Goal: Use online tool/utility: Utilize a website feature to perform a specific function

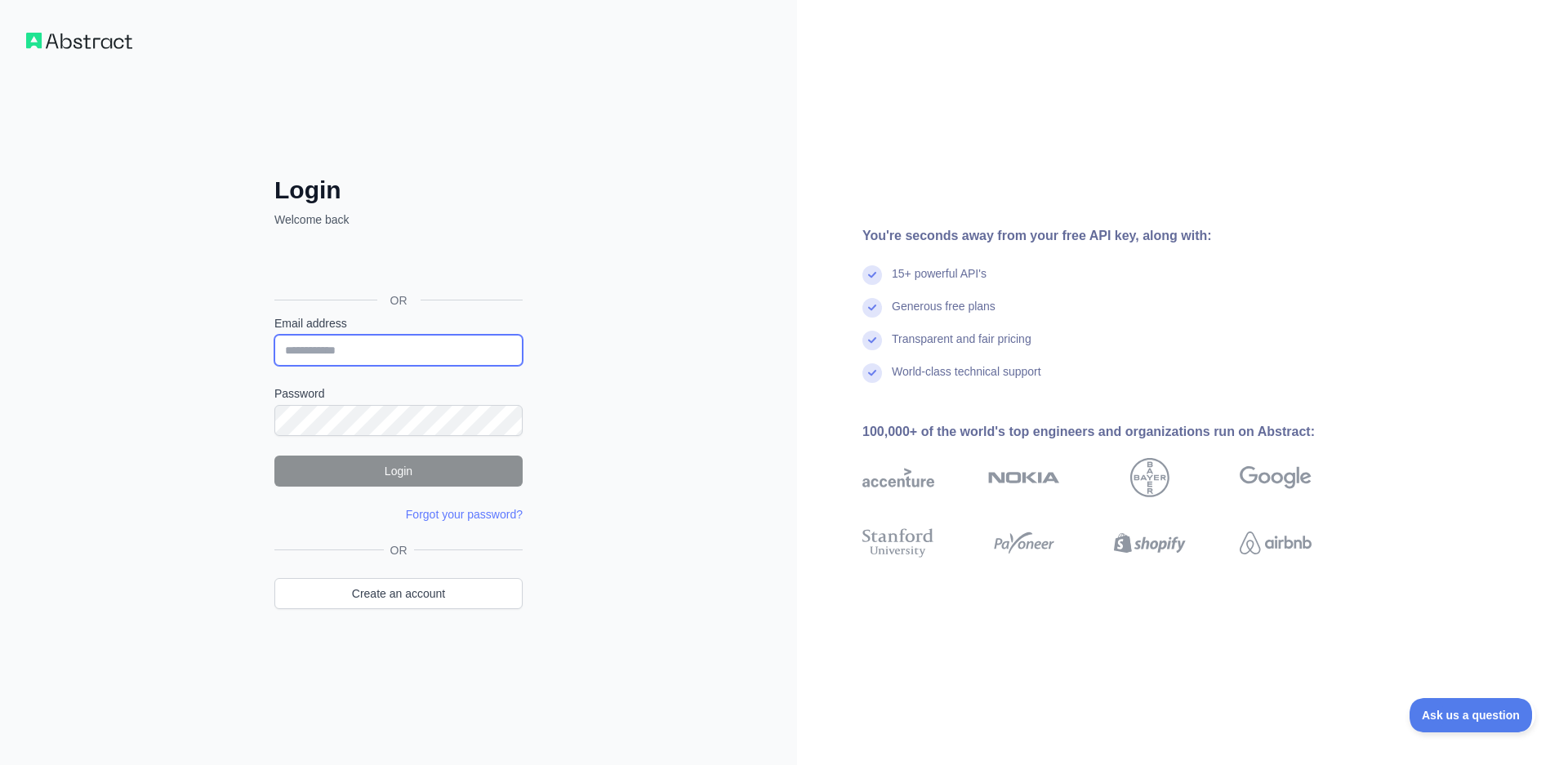
click at [362, 351] on input "Email address" at bounding box center [398, 350] width 248 height 31
paste input "**********"
type input "**********"
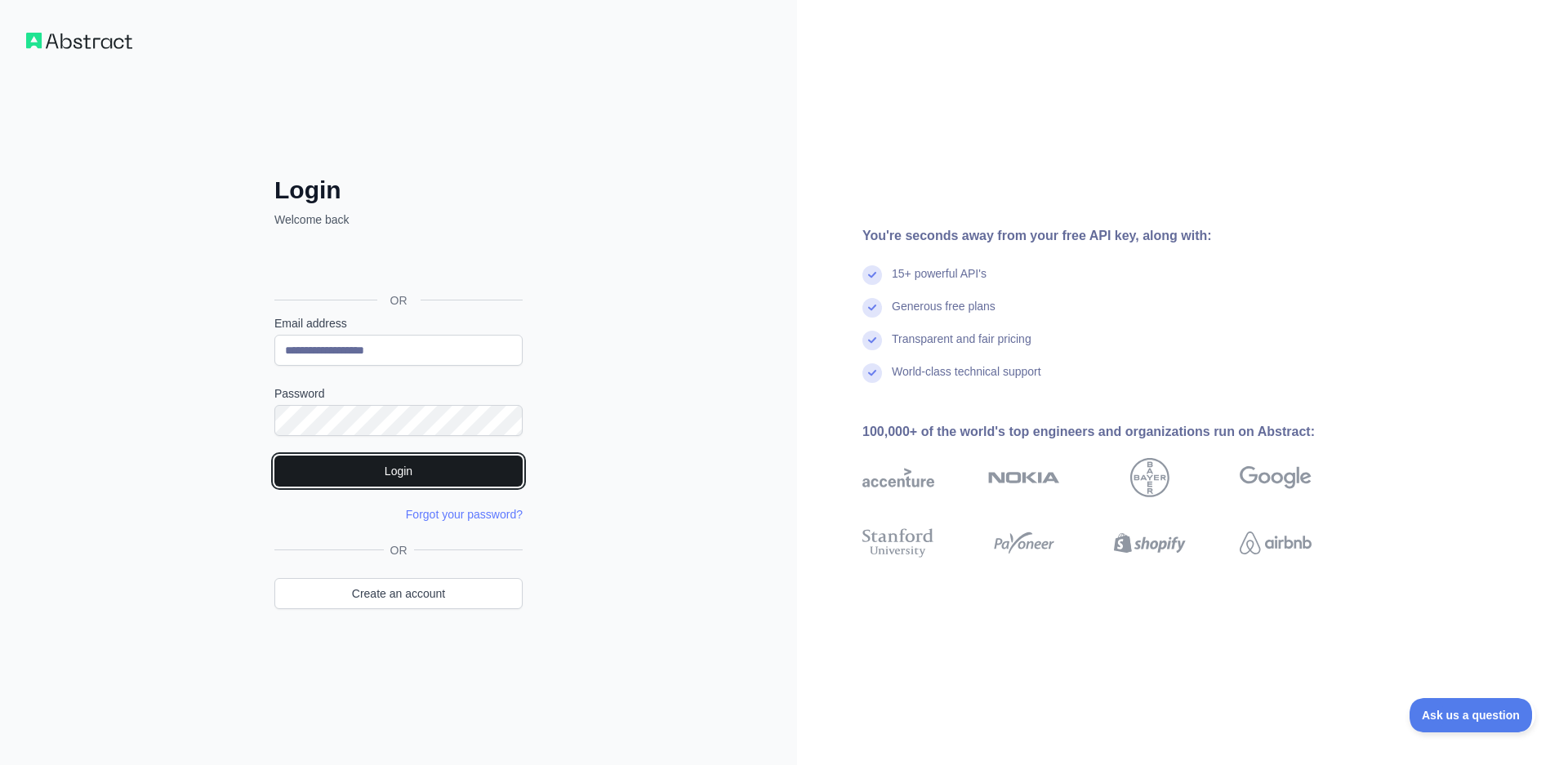
click at [406, 472] on button "Login" at bounding box center [398, 471] width 248 height 31
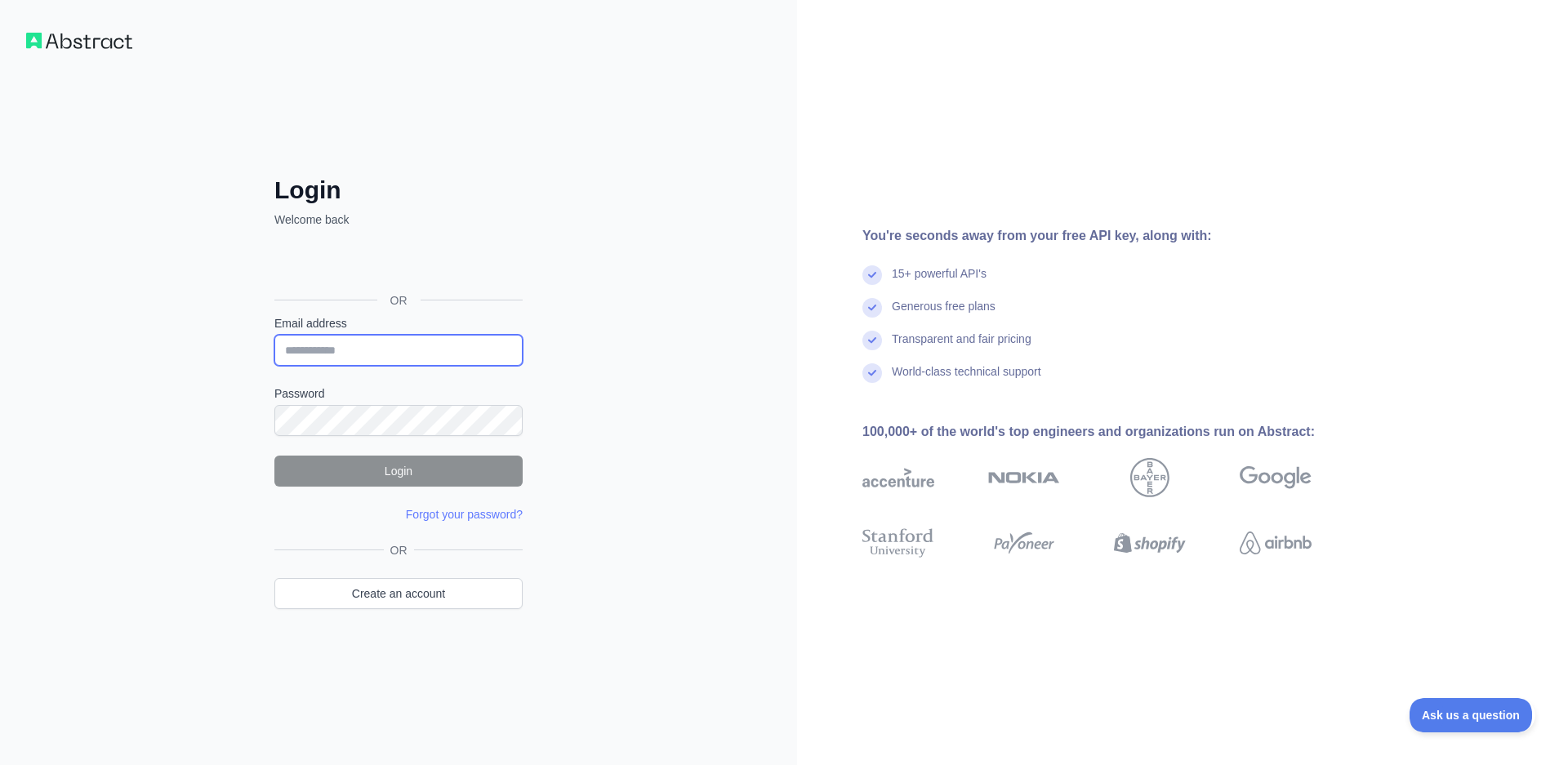
click at [411, 336] on input "Email address" at bounding box center [398, 350] width 248 height 31
paste input "**********"
type input "**********"
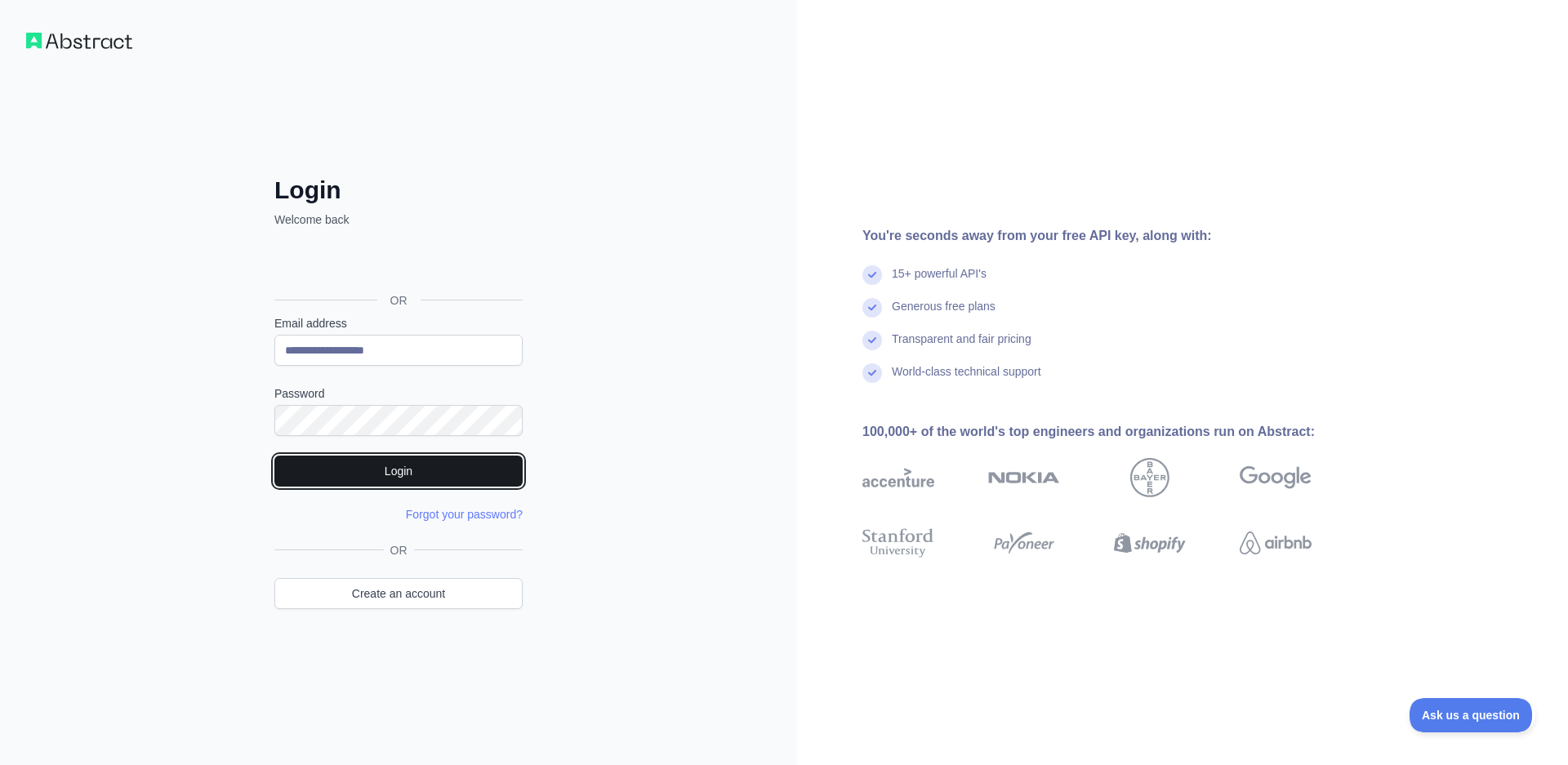
click at [377, 456] on button "Login" at bounding box center [398, 471] width 248 height 31
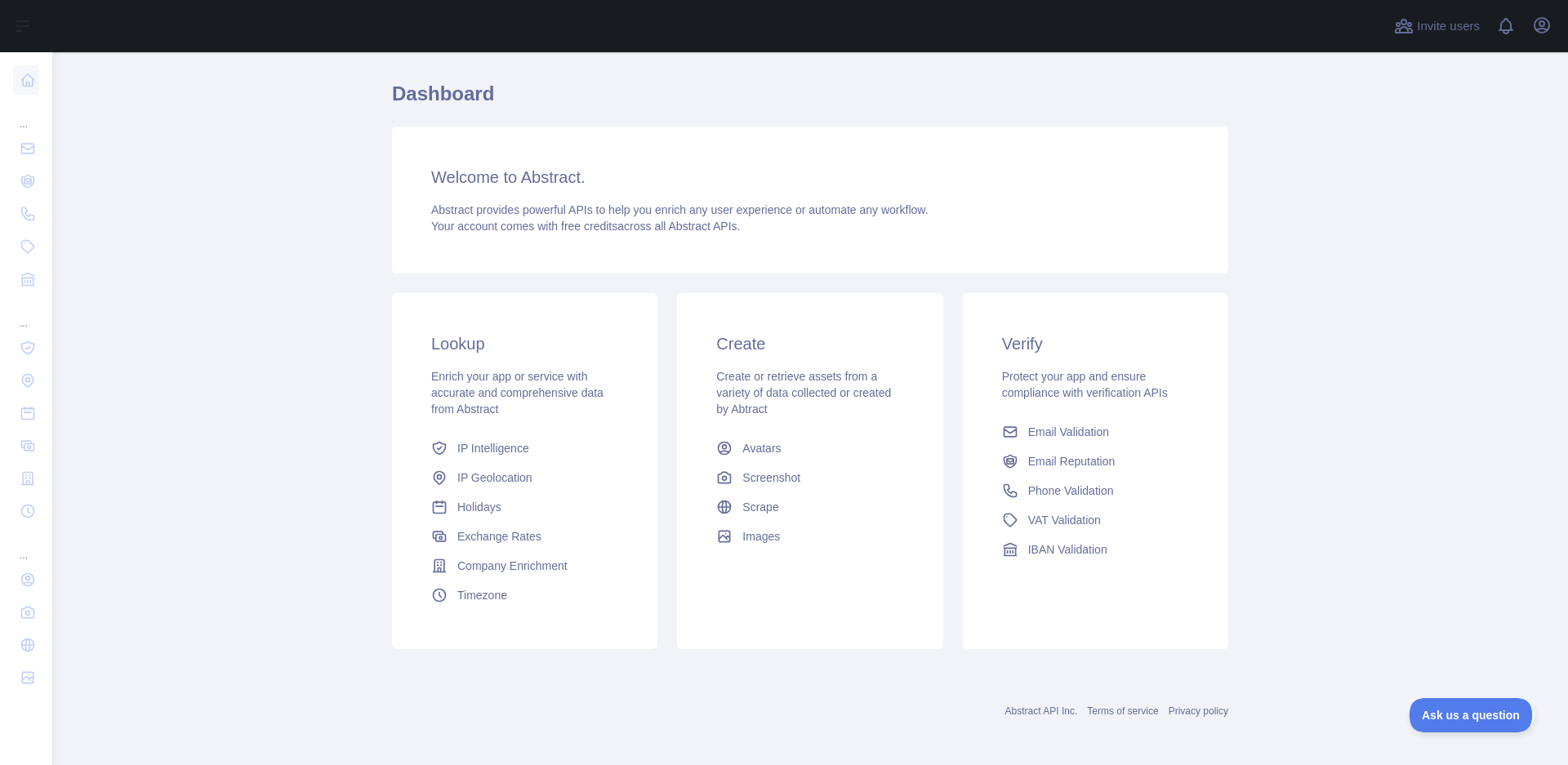
scroll to position [48, 0]
drag, startPoint x: 1408, startPoint y: 568, endPoint x: 1376, endPoint y: 583, distance: 35.3
click at [1408, 569] on main "Dashboard Welcome to Abstract. Abstract provides powerful APIs to help you enri…" at bounding box center [810, 408] width 1515 height 712
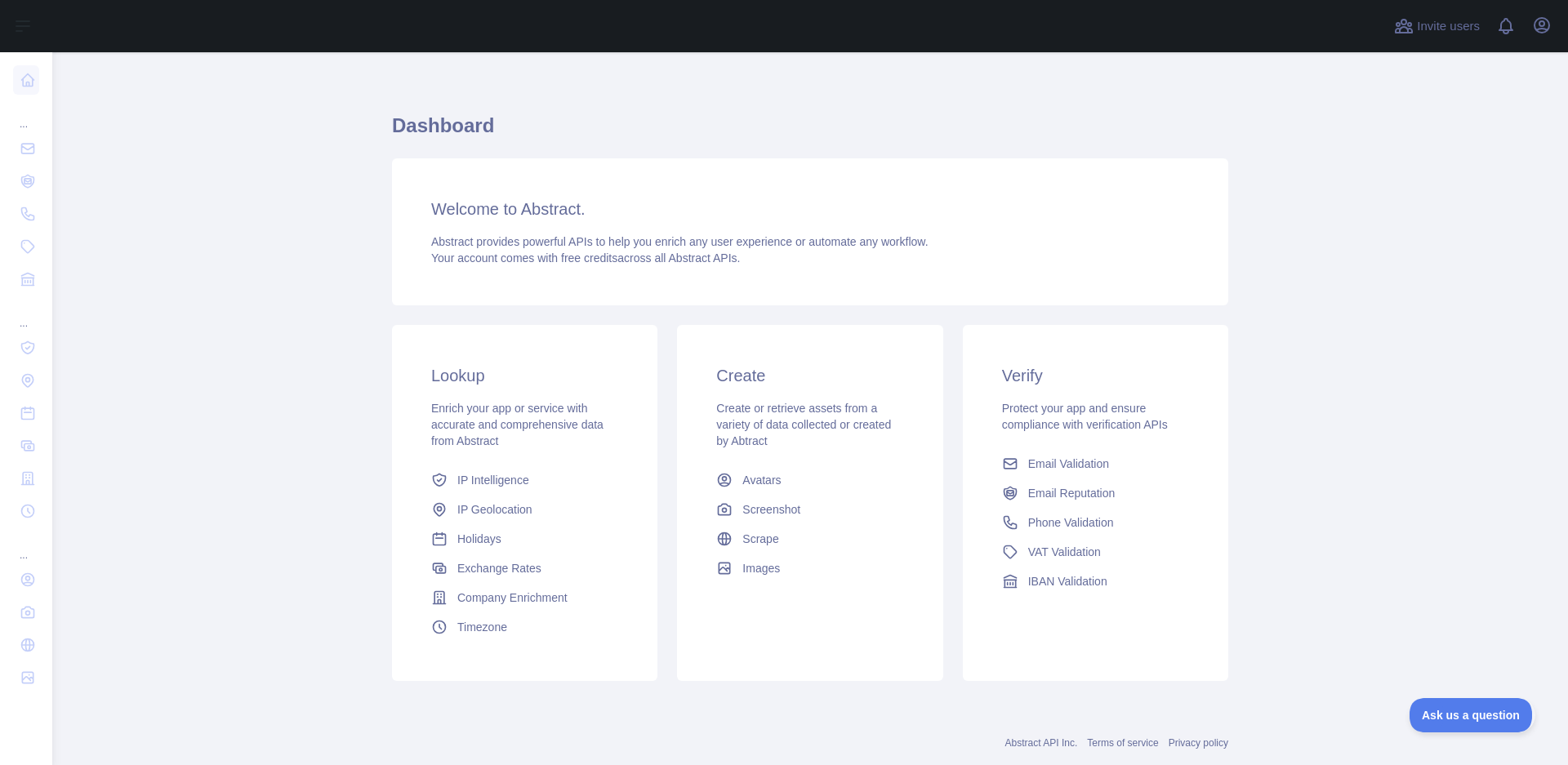
scroll to position [0, 0]
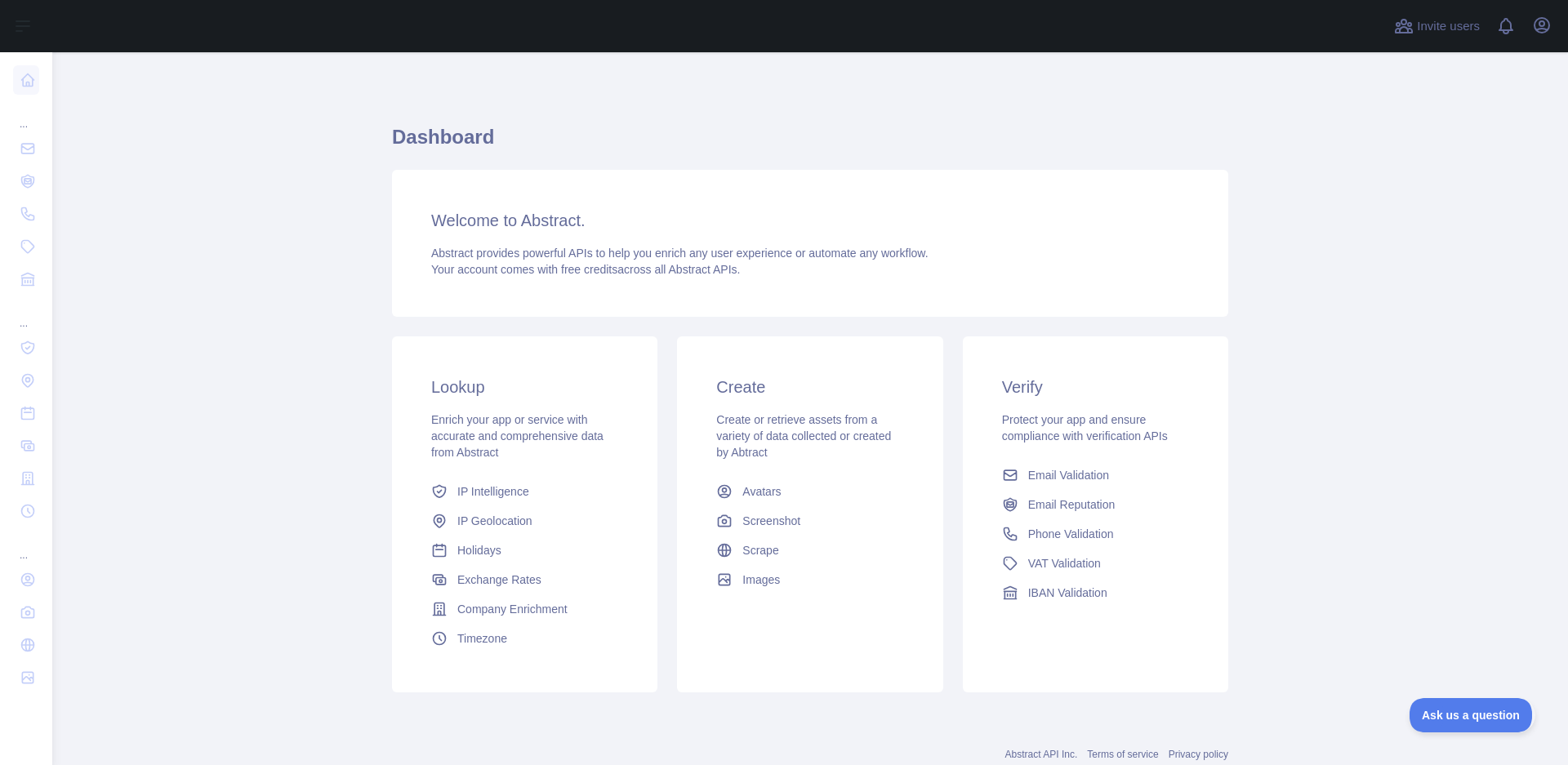
click at [533, 222] on h3 "Welcome to Abstract." at bounding box center [810, 220] width 758 height 23
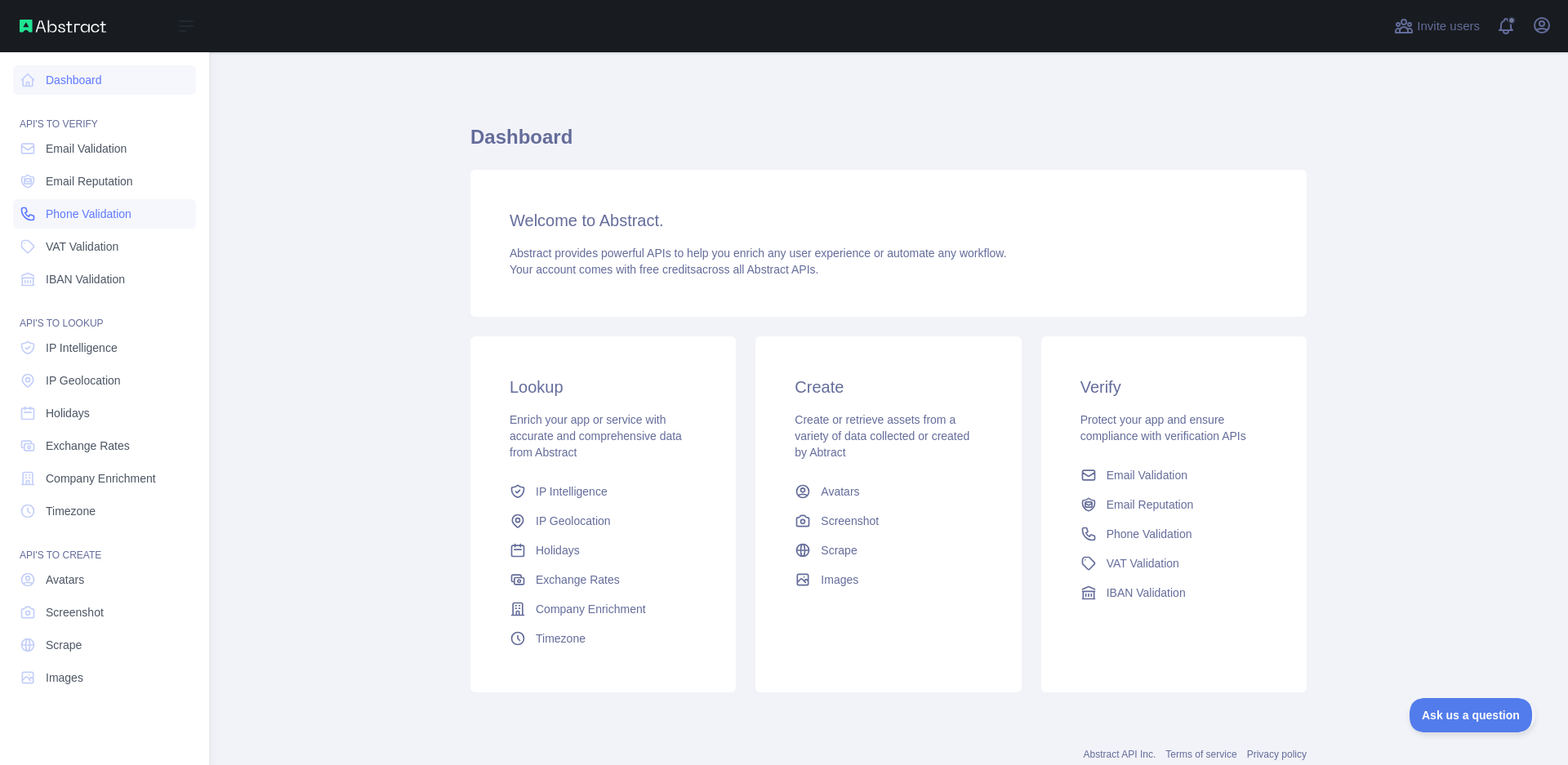
click at [67, 214] on span "Phone Validation" at bounding box center [88, 213] width 86 height 17
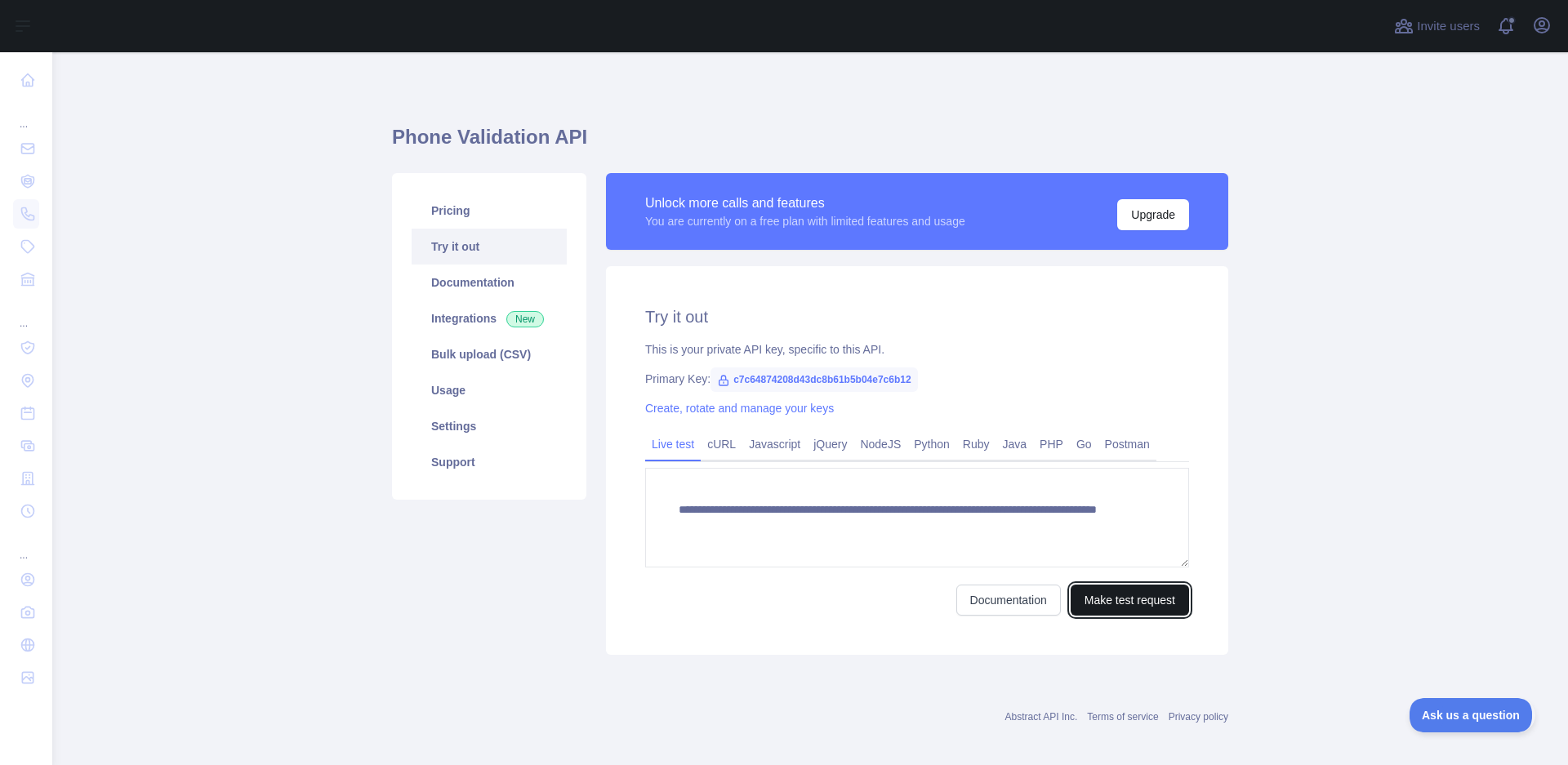
click at [1099, 599] on button "Make test request" at bounding box center [1130, 599] width 118 height 31
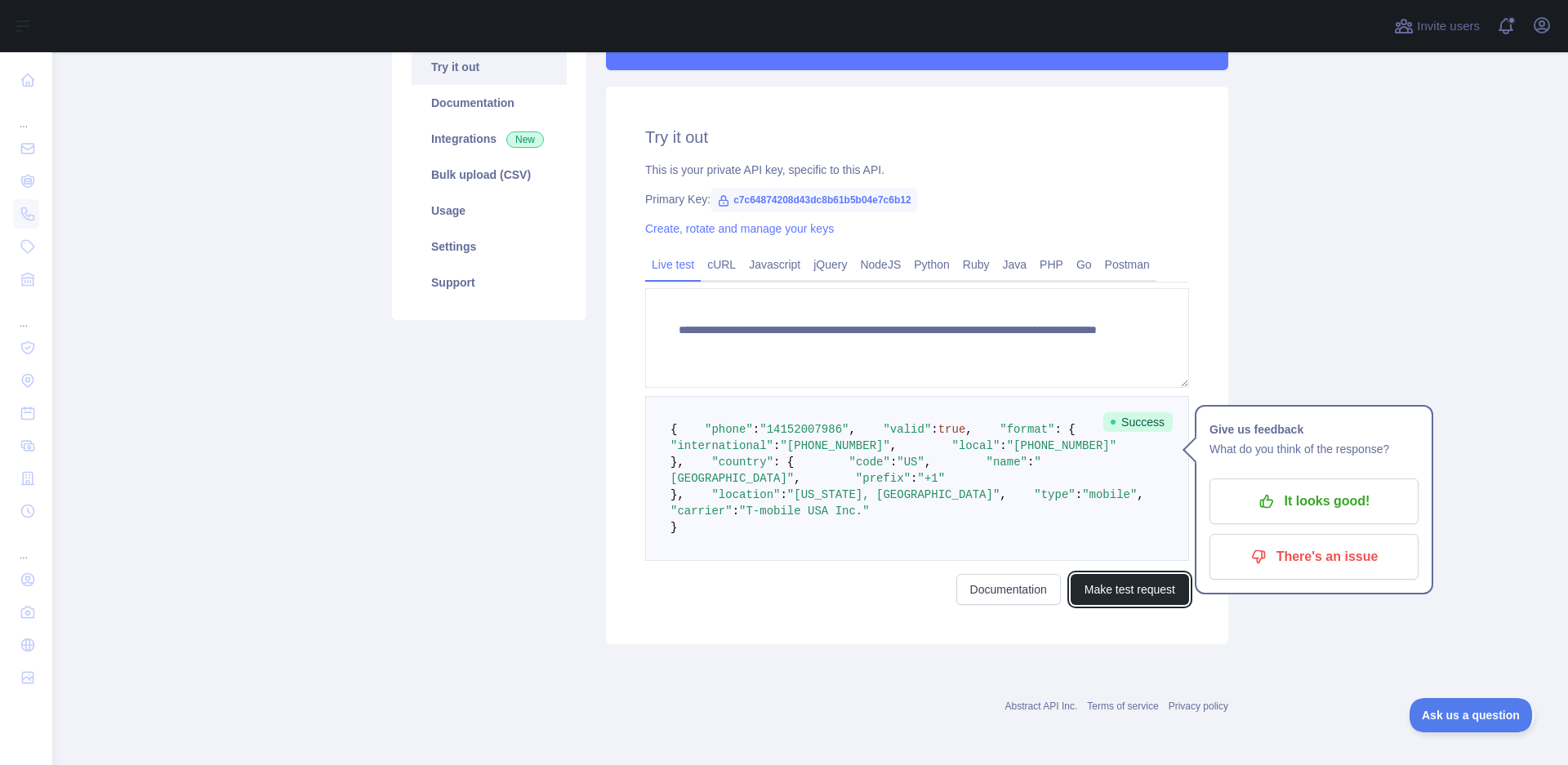
scroll to position [308, 0]
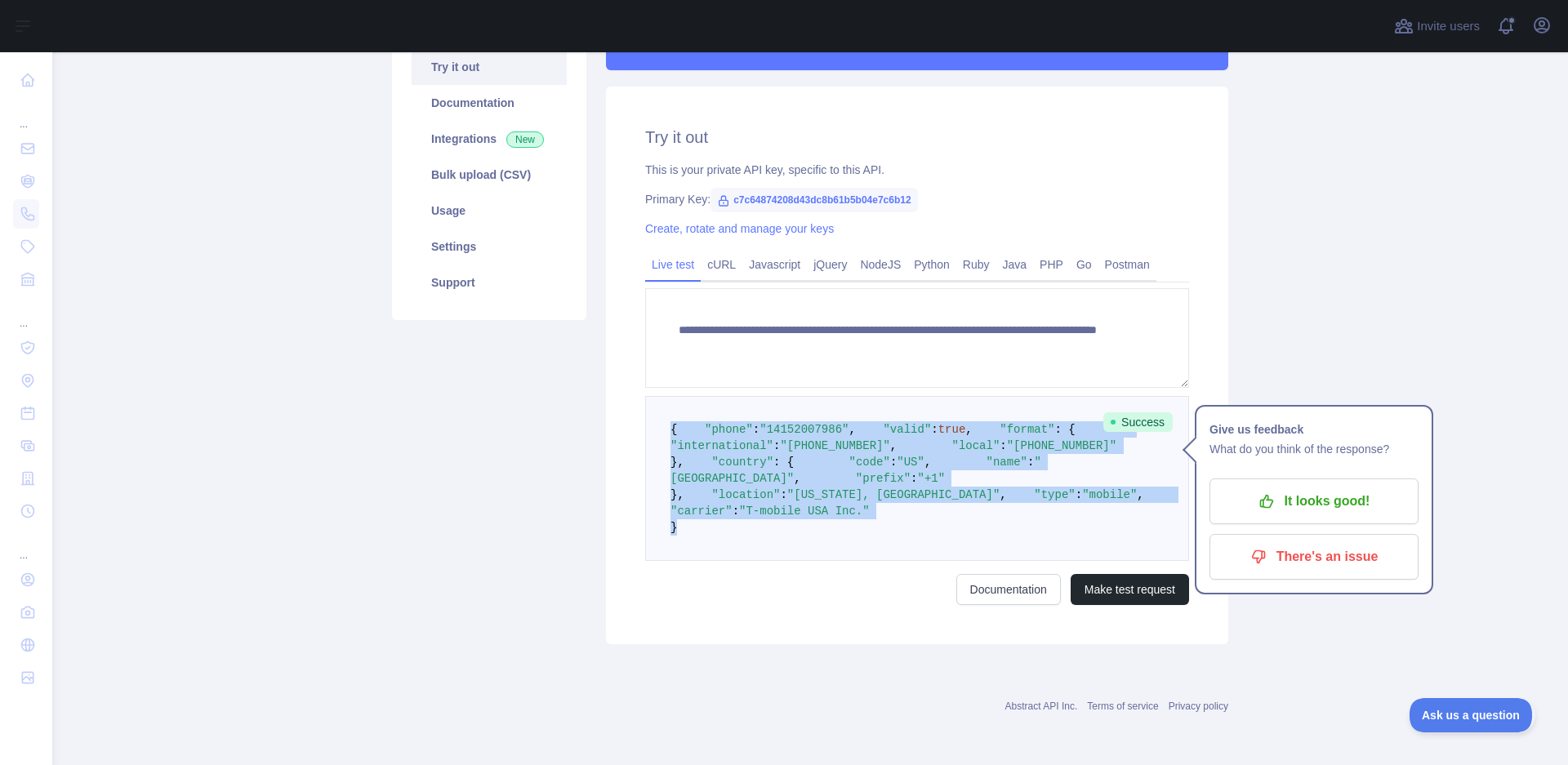
drag, startPoint x: 691, startPoint y: 540, endPoint x: 623, endPoint y: 292, distance: 257.2
click at [645, 396] on pre "{ "phone" : "[PHONE_NUMBER]" , "valid" : true , "format" : { "international" : …" at bounding box center [916, 478] width 544 height 165
copy code "{ "phone" : "[PHONE_NUMBER]" , "valid" : true , "format" : { "international" : …"
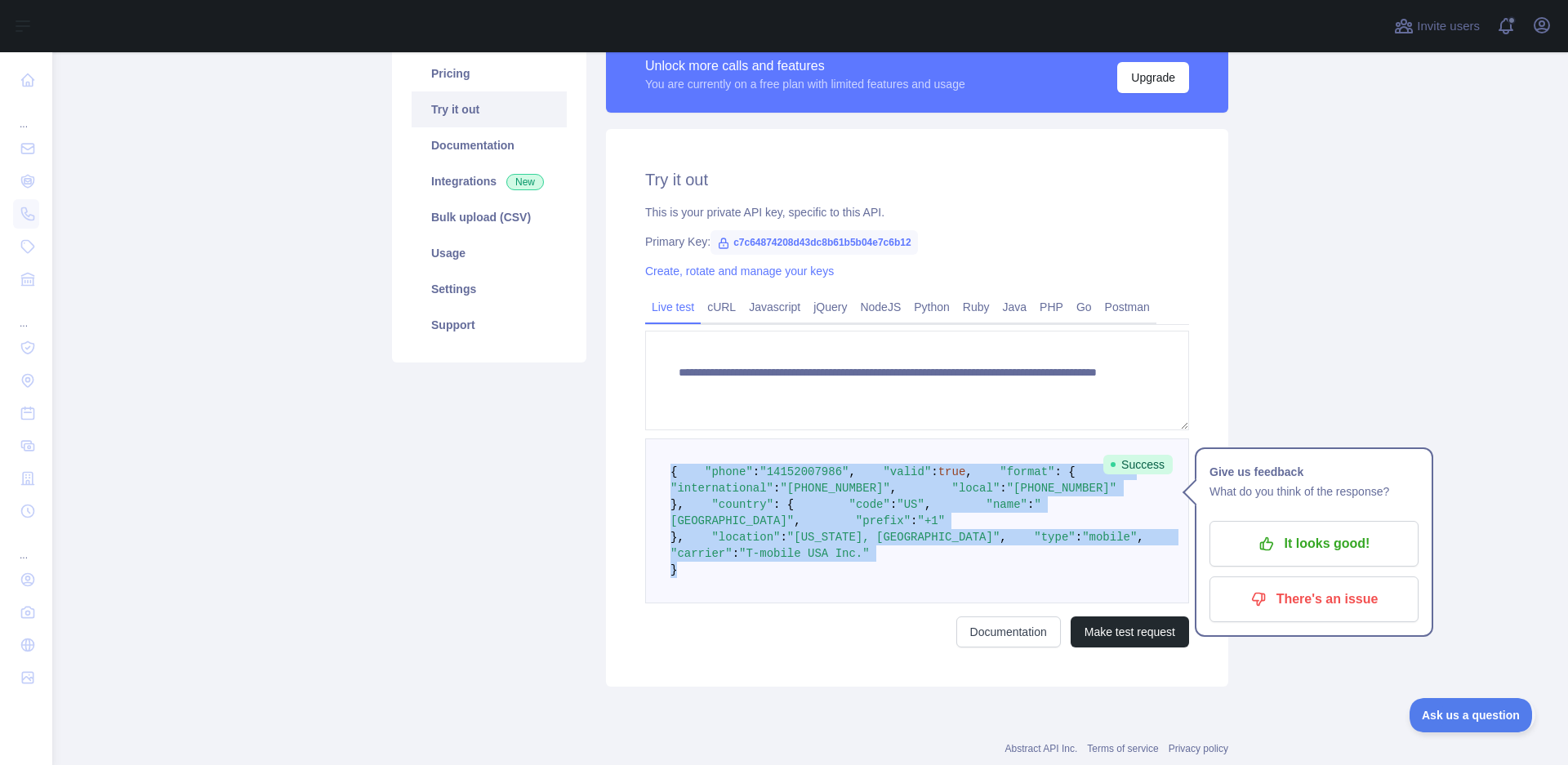
scroll to position [103, 0]
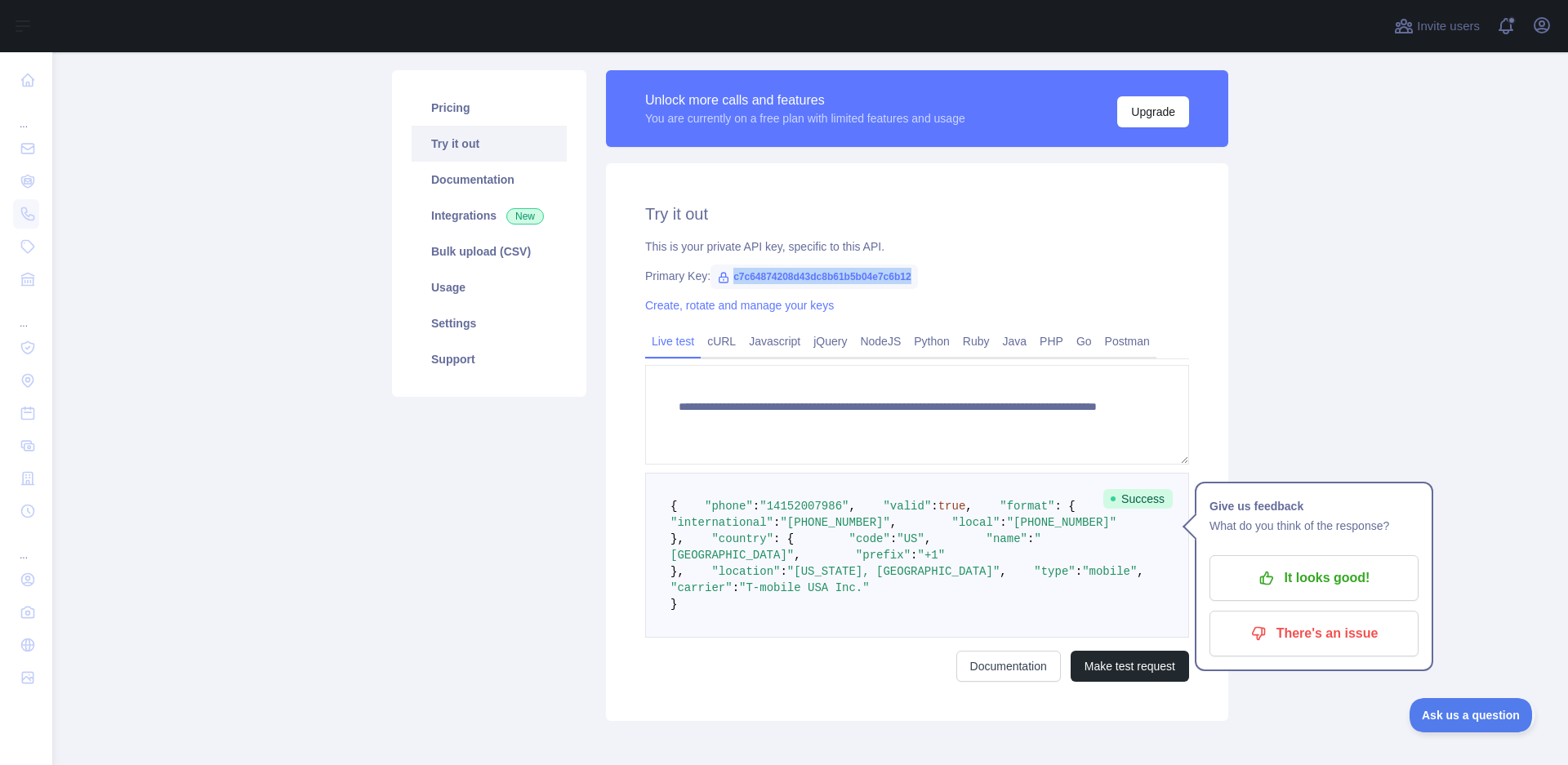
drag, startPoint x: 723, startPoint y: 278, endPoint x: 902, endPoint y: 280, distance: 179.0
click at [901, 280] on span "c7c64874208d43dc8b61b5b04e7c6b12" at bounding box center [813, 277] width 207 height 25
copy span "c7c64874208d43dc8b61b5b04e7c6b12"
